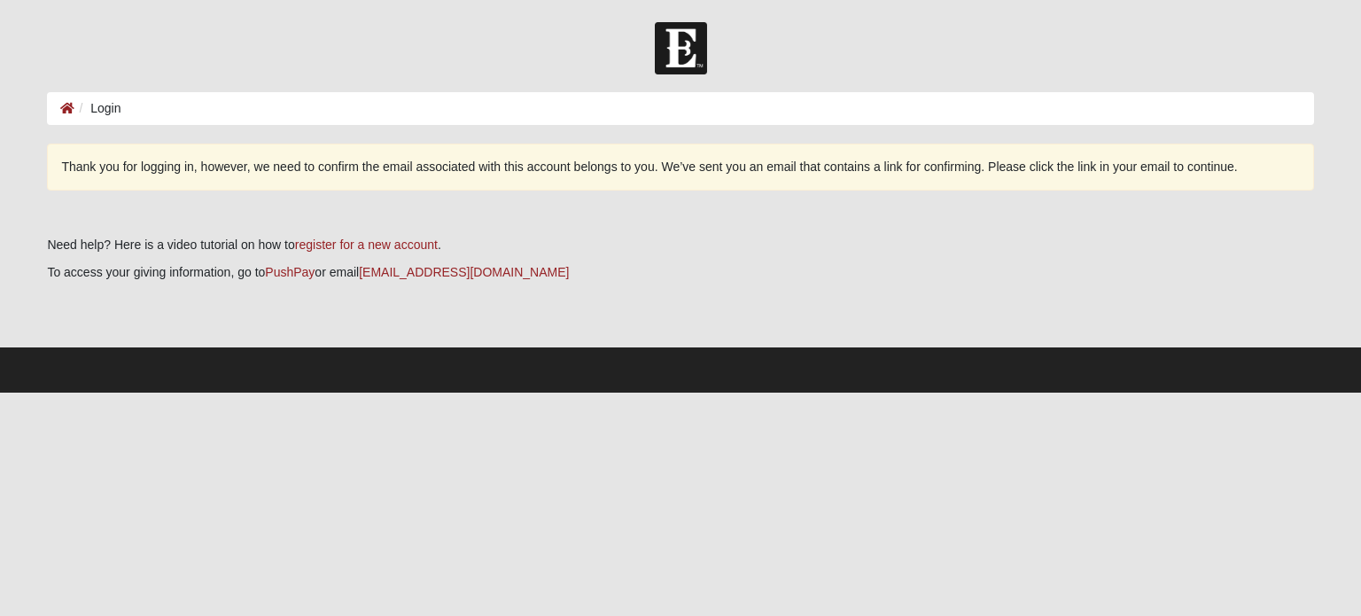
click at [89, 113] on li "Login" at bounding box center [97, 108] width 46 height 19
click at [67, 105] on icon at bounding box center [67, 108] width 14 height 12
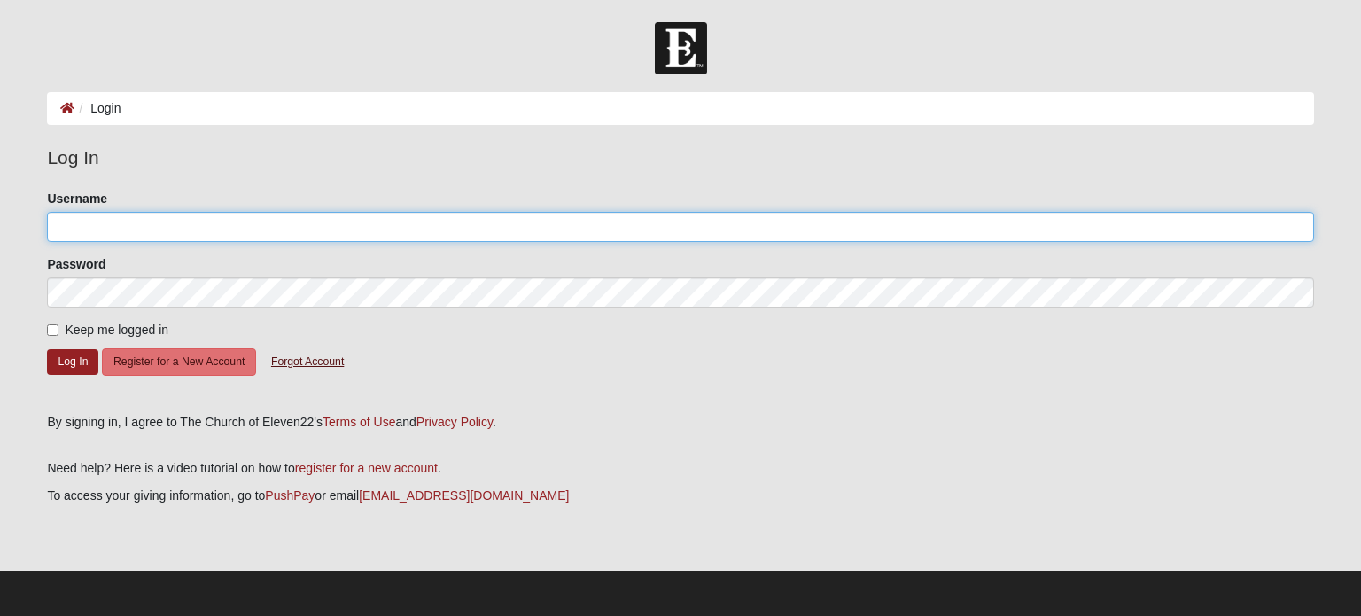
type input "[EMAIL_ADDRESS][DOMAIN_NAME]"
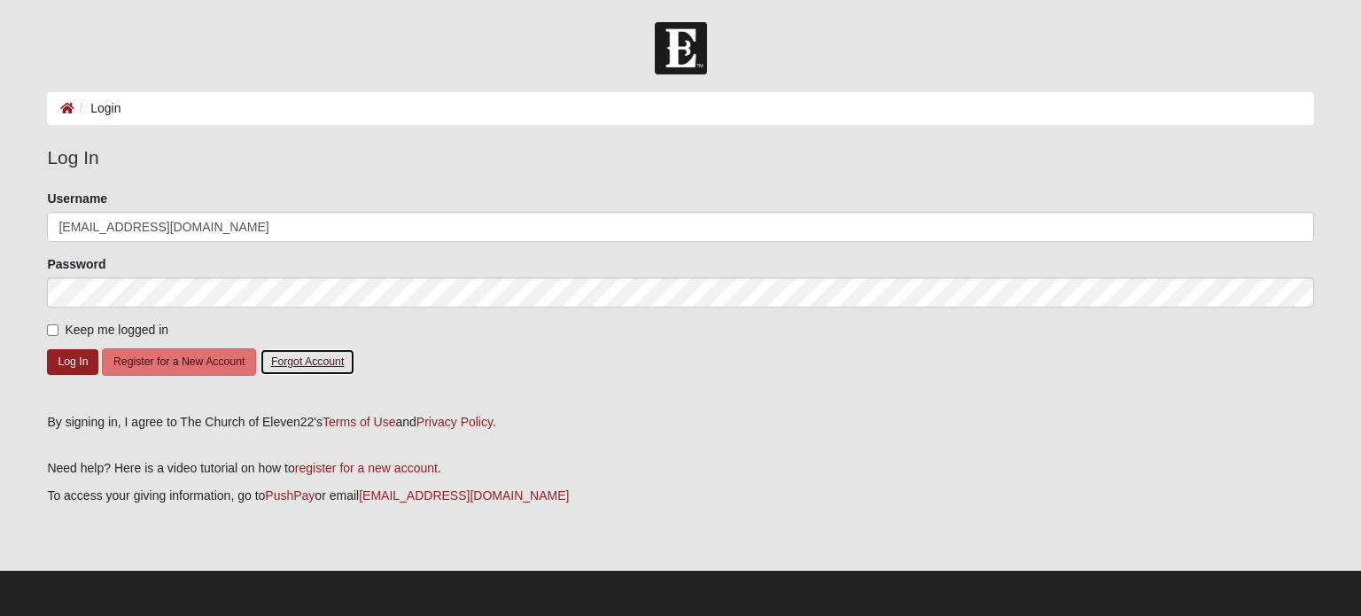
click at [301, 364] on button "Forgot Account" at bounding box center [308, 361] width 96 height 27
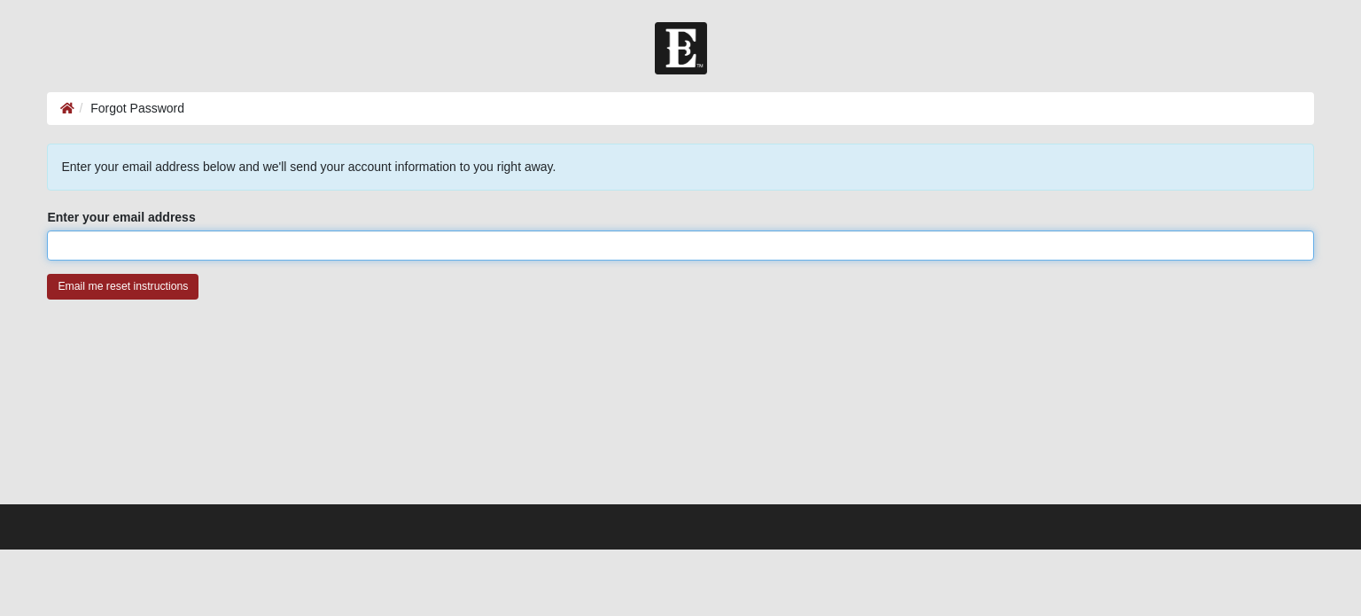
click at [183, 244] on input "Enter your email address" at bounding box center [680, 245] width 1266 height 30
type input "Garethseago@gmail.com"
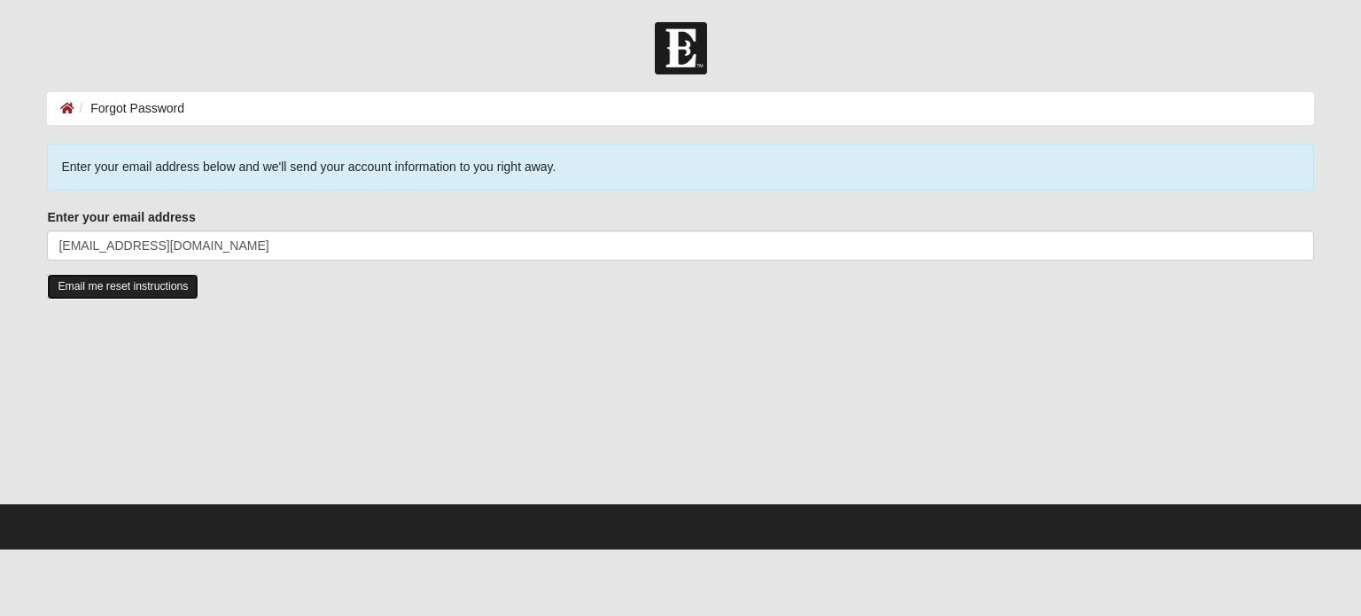
click at [139, 286] on input "Email me reset instructions" at bounding box center [122, 287] width 151 height 26
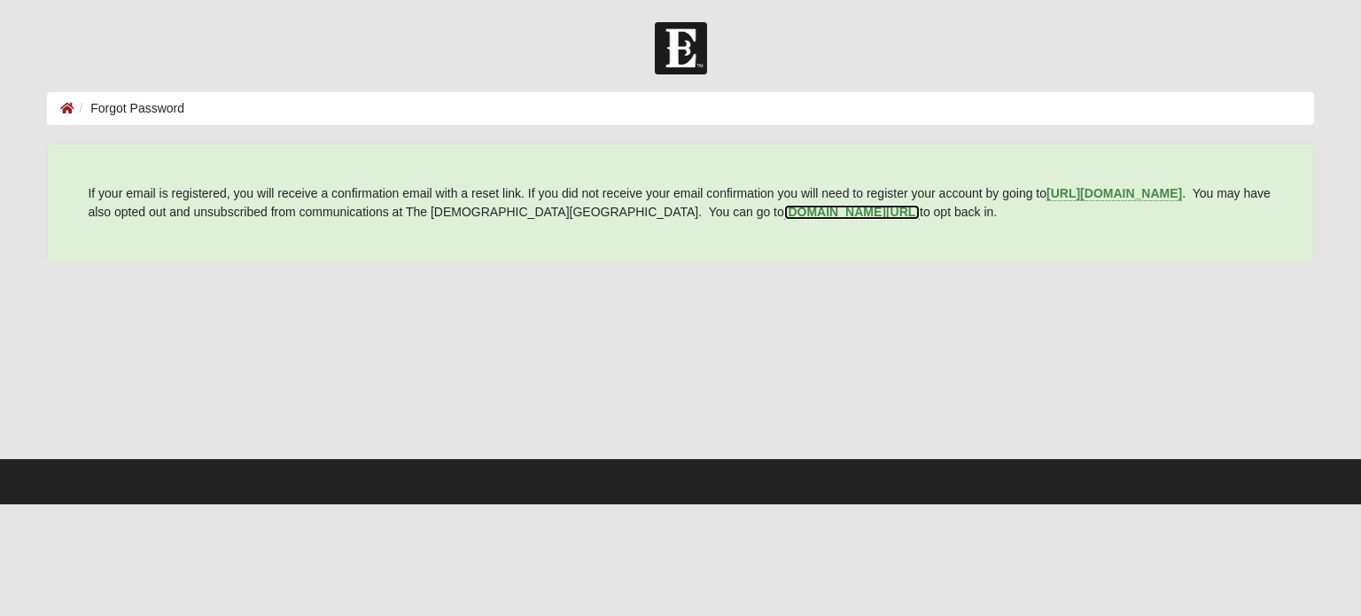
click at [784, 213] on b "my.coe22.com/resubscribe" at bounding box center [852, 212] width 136 height 14
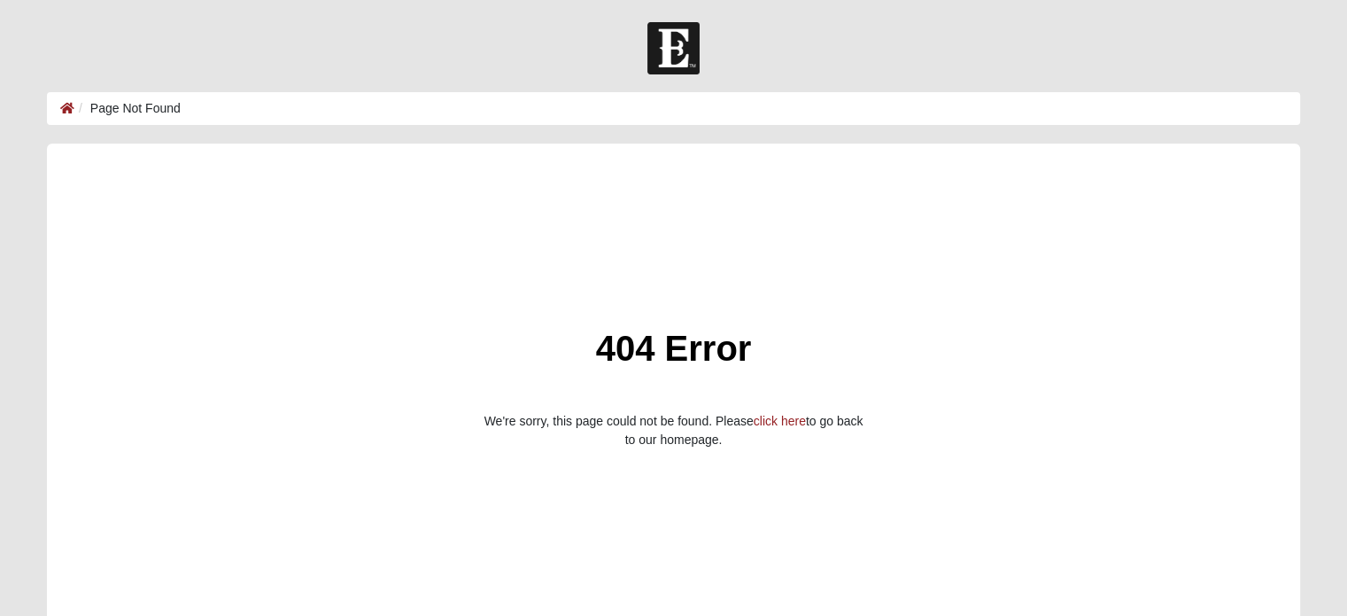
click at [1347, 615] on html "Log In Page Not Found Page Not Found Error 404 Error We're sorry, this page cou…" at bounding box center [673, 355] width 1347 height 710
